Goal: Transaction & Acquisition: Purchase product/service

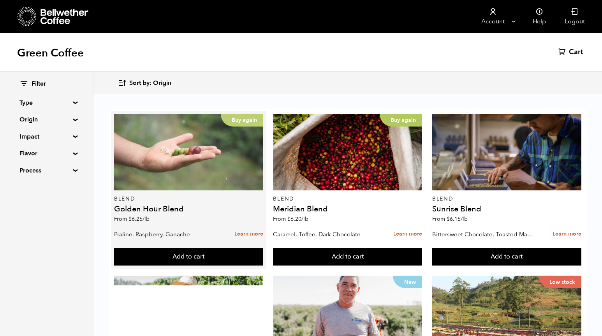
click at [210, 150] on div "Buy again" at bounding box center [188, 152] width 149 height 76
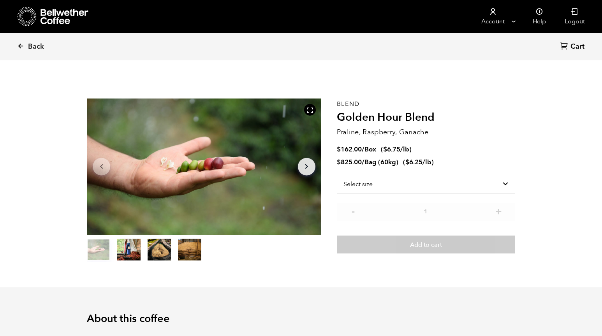
scroll to position [339, 415]
click at [388, 179] on select "Select size Bag (60kg) (132 lbs) Box (24 lbs)" at bounding box center [426, 184] width 178 height 19
select select "bag-3"
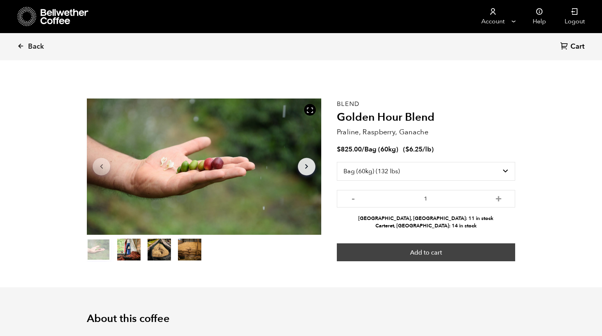
click at [422, 250] on button "Add to cart" at bounding box center [426, 252] width 178 height 18
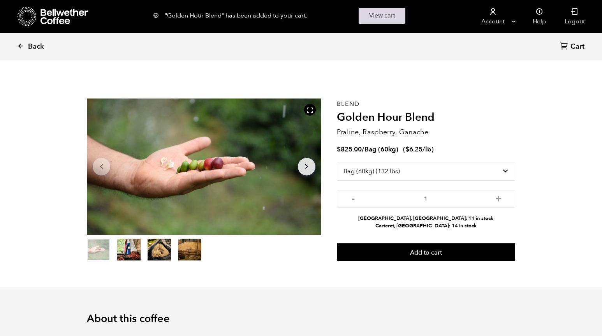
click at [392, 18] on link "View cart" at bounding box center [382, 16] width 47 height 16
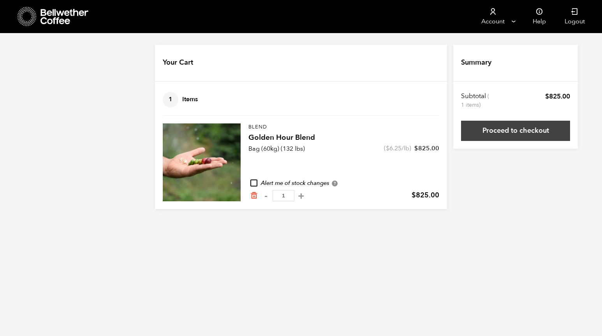
click at [498, 128] on link "Proceed to checkout" at bounding box center [515, 131] width 109 height 20
click at [298, 197] on button "+" at bounding box center [301, 196] width 10 height 8
type input "2"
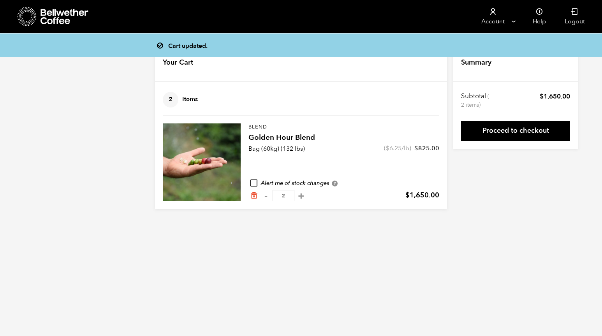
click at [521, 129] on link "Proceed to checkout" at bounding box center [515, 131] width 109 height 20
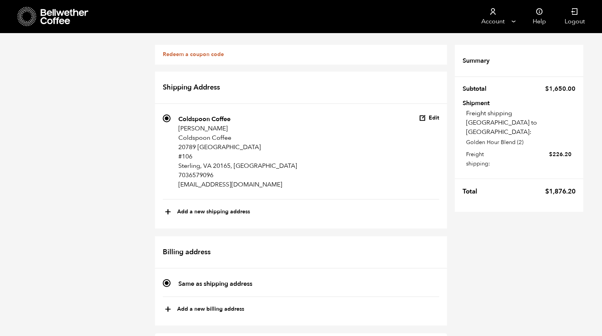
click at [135, 146] on div "Redeem a coupon code If you have a coupon code, please apply it below. Apply co…" at bounding box center [301, 334] width 602 height 603
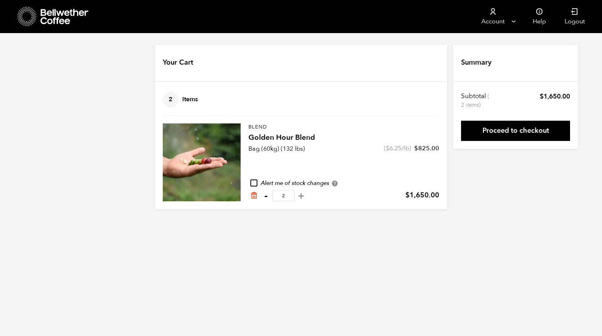
click at [265, 195] on button "-" at bounding box center [266, 196] width 10 height 8
type input "1"
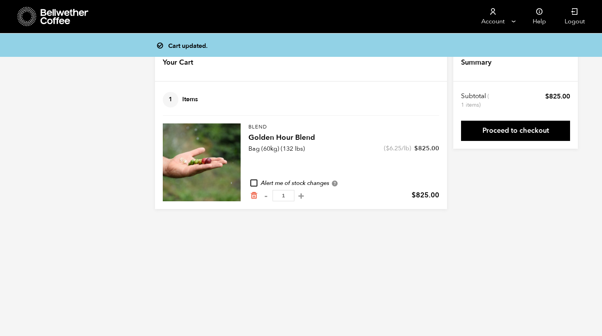
click at [499, 132] on link "Proceed to checkout" at bounding box center [515, 131] width 109 height 20
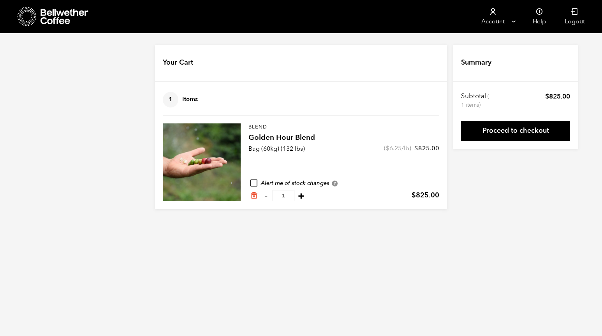
click at [299, 193] on button "+" at bounding box center [301, 196] width 10 height 8
type input "2"
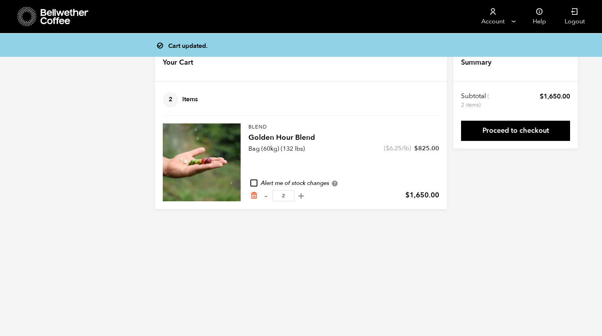
click at [299, 193] on button "+" at bounding box center [301, 196] width 10 height 8
type input "3"
click at [492, 129] on link "Proceed to checkout" at bounding box center [515, 131] width 109 height 20
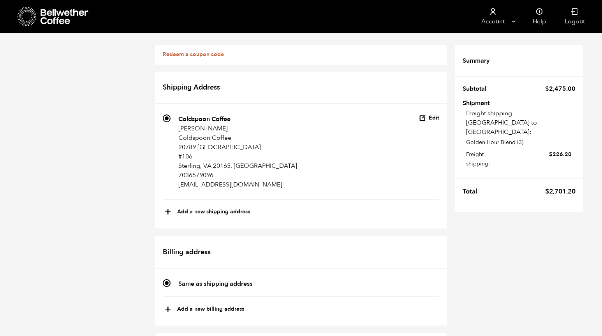
scroll to position [301, 0]
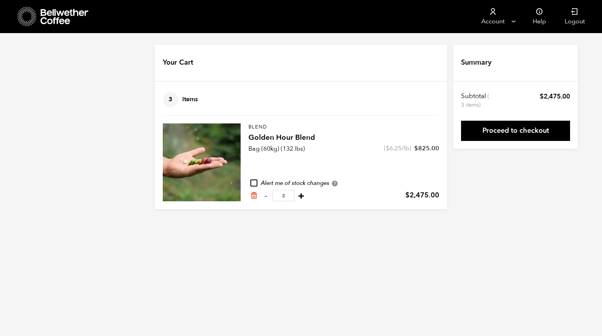
click at [297, 193] on button "+" at bounding box center [301, 196] width 10 height 8
type input "4"
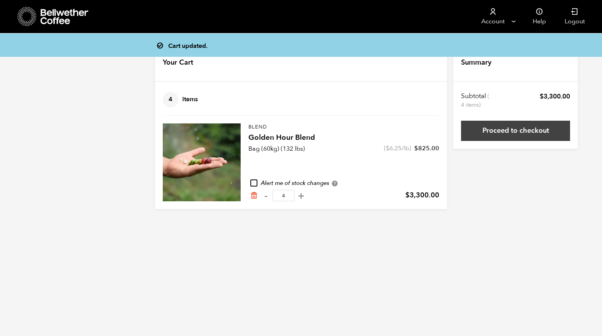
click at [492, 136] on link "Proceed to checkout" at bounding box center [515, 131] width 109 height 20
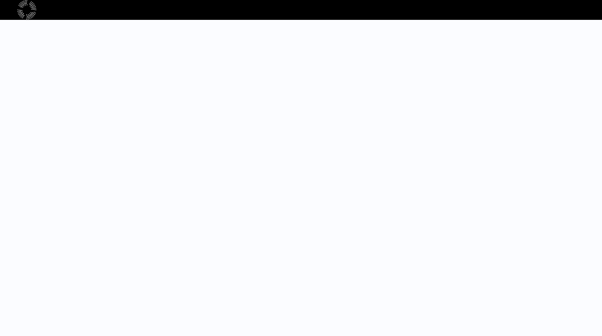
select select "bag-3"
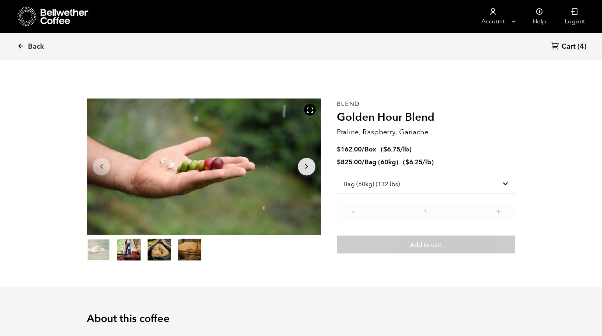
scroll to position [339, 415]
